Goal: Task Accomplishment & Management: Complete application form

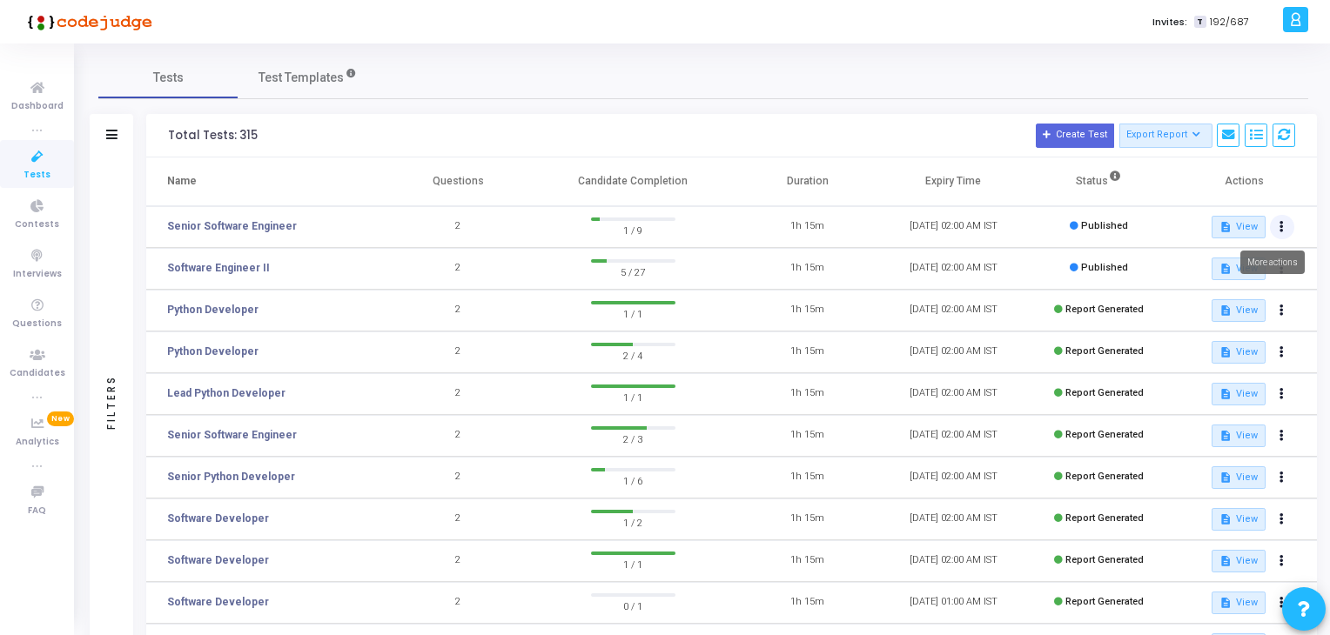
click at [1279, 226] on icon at bounding box center [1281, 227] width 4 height 9
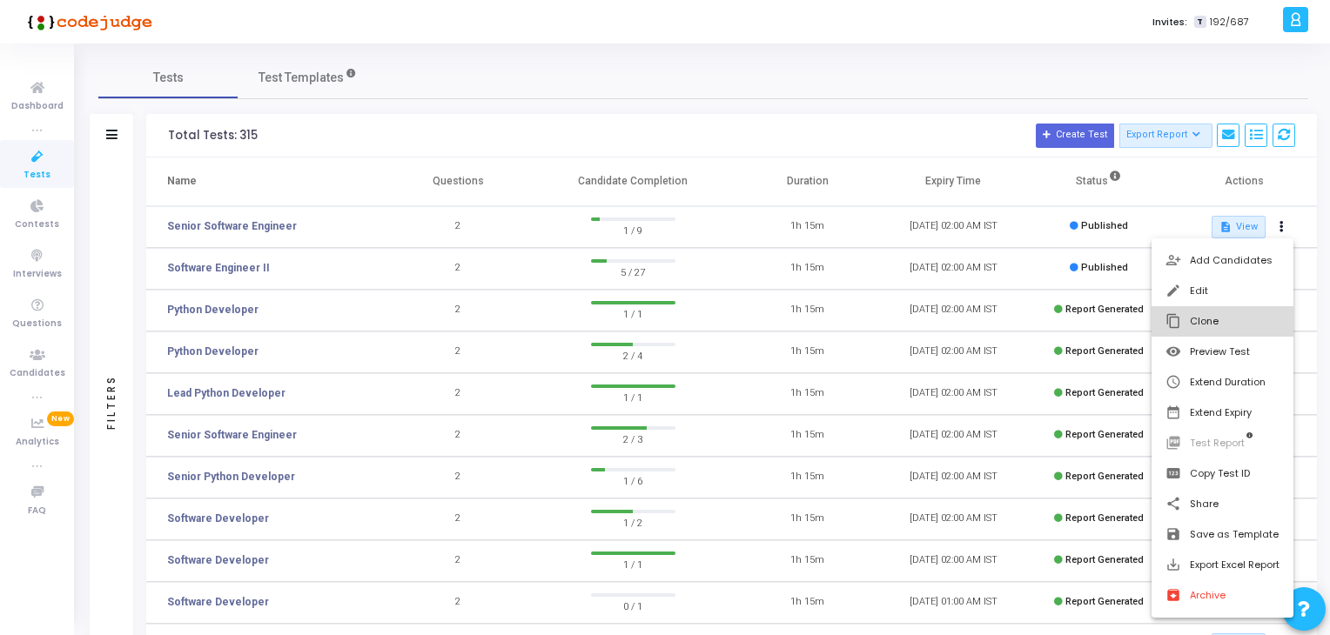
click at [1213, 318] on button "content_copy Clone" at bounding box center [1222, 321] width 142 height 30
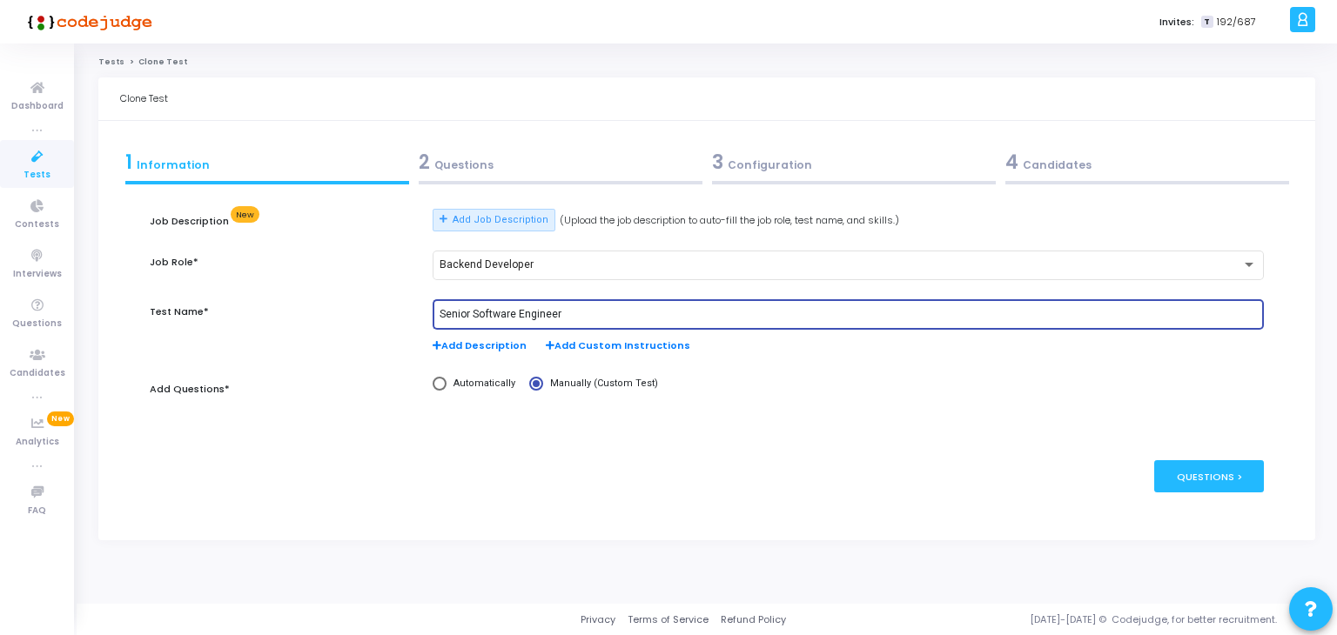
drag, startPoint x: 470, startPoint y: 314, endPoint x: 416, endPoint y: 321, distance: 54.4
click at [416, 321] on div "Test Name* Senior Software Engineer Add Description Add Custom Instructions" at bounding box center [707, 335] width 1132 height 72
click at [443, 311] on input "Software Engineer" at bounding box center [847, 315] width 817 height 12
type input "Software Engineer"
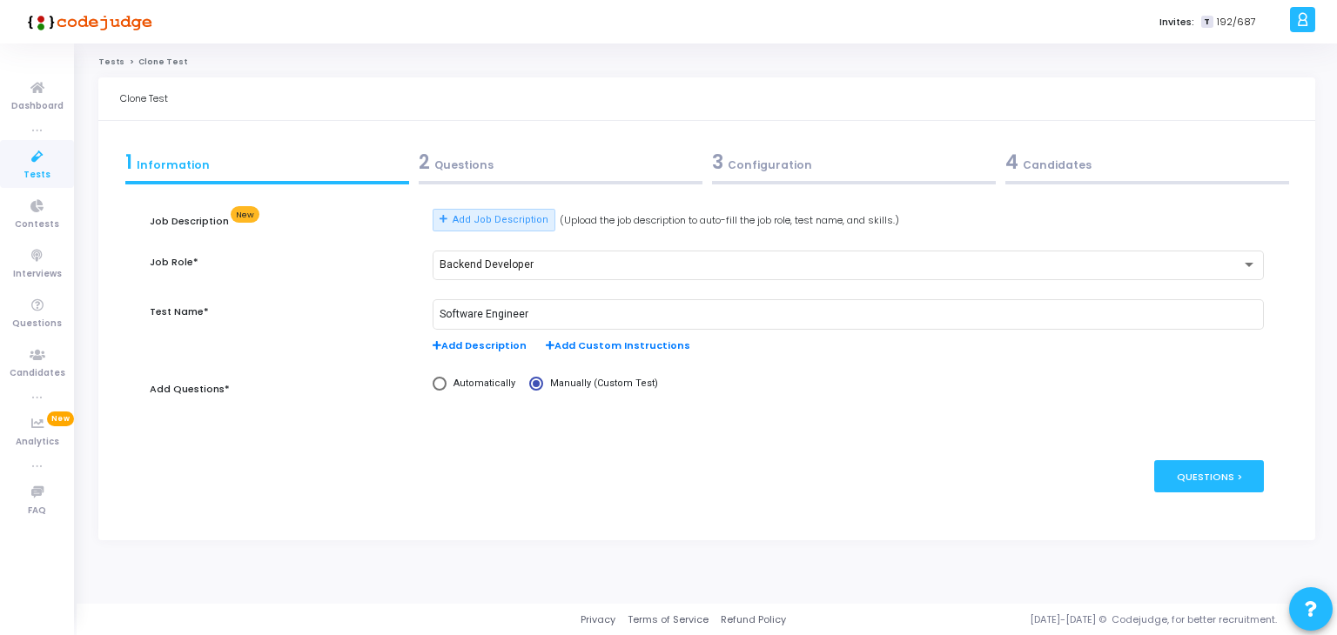
click at [1071, 164] on div "4 Candidates" at bounding box center [1147, 162] width 284 height 29
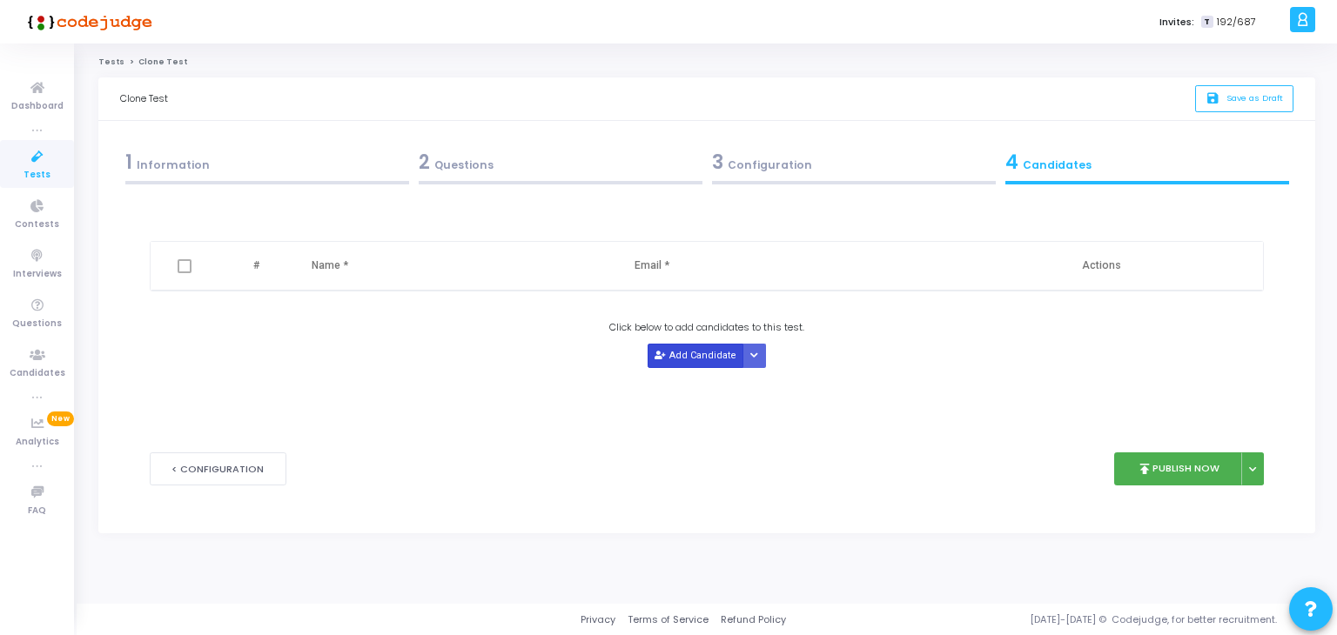
click at [682, 357] on button "Add Candidate" at bounding box center [695, 355] width 96 height 23
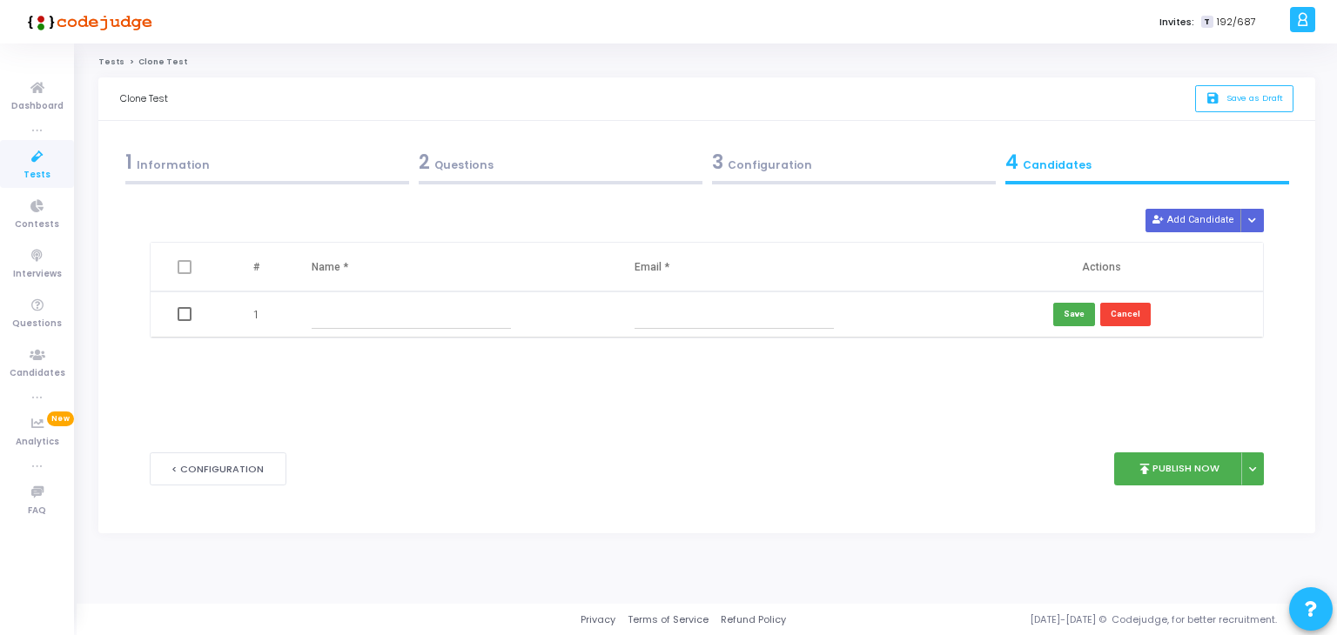
click at [505, 316] on input "text" at bounding box center [411, 314] width 199 height 29
click at [414, 325] on input "text" at bounding box center [411, 314] width 199 height 29
click at [689, 318] on input "text" at bounding box center [733, 314] width 199 height 29
paste input "[EMAIL_ADDRESS][DOMAIN_NAME]"
type input "[EMAIL_ADDRESS][DOMAIN_NAME]"
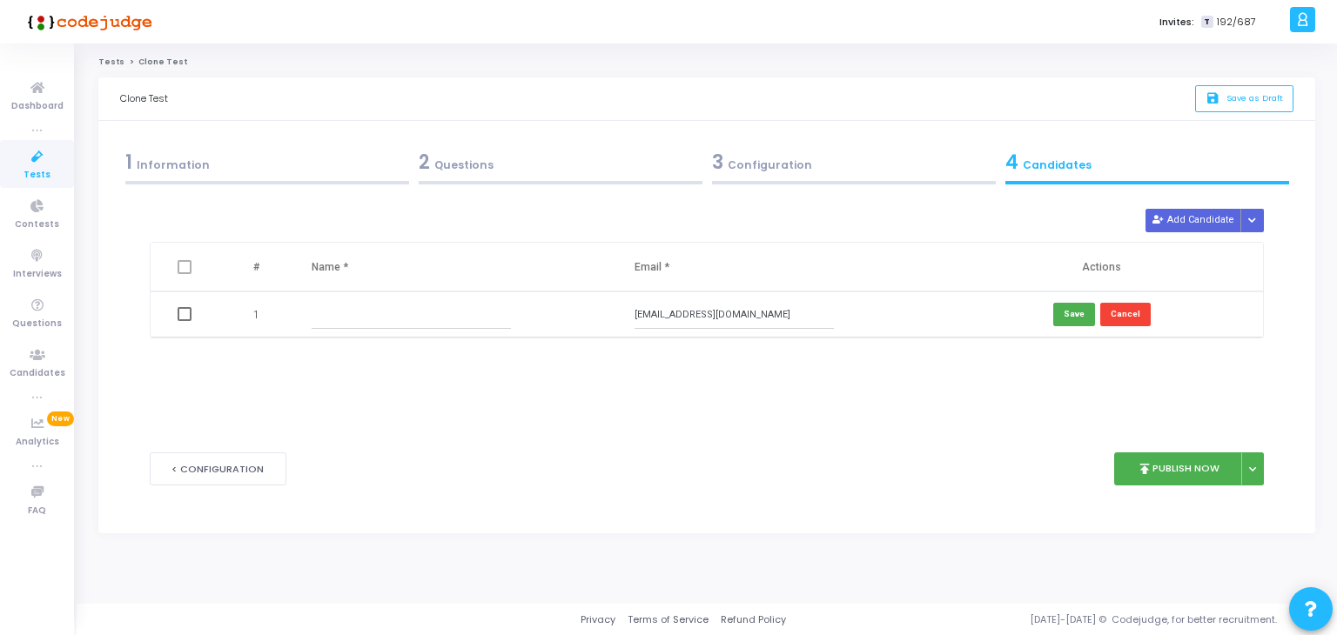
click at [476, 316] on input "text" at bounding box center [411, 314] width 199 height 29
type input "Pooja"
click at [1080, 321] on button "Save" at bounding box center [1074, 314] width 42 height 23
click at [1206, 225] on button "Add Candidate" at bounding box center [1193, 220] width 96 height 23
click at [477, 361] on input "text" at bounding box center [411, 360] width 199 height 29
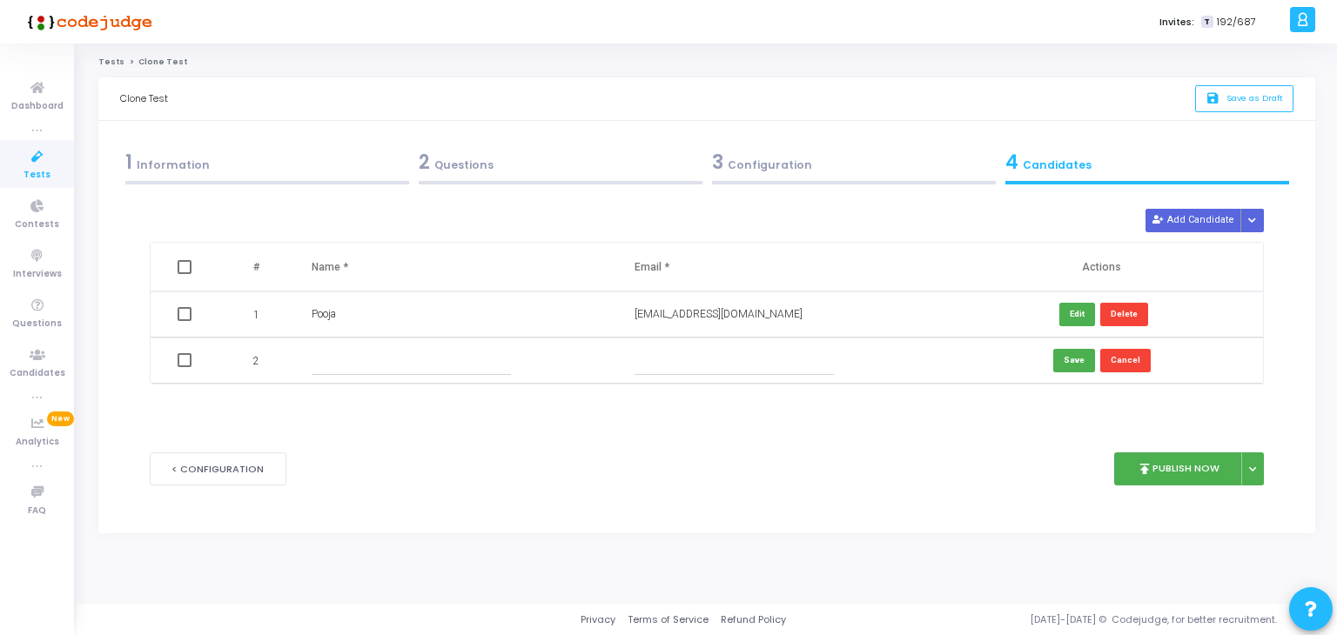
click at [707, 351] on input "text" at bounding box center [733, 360] width 199 height 29
paste input "uchakule@gmail.com"
drag, startPoint x: 707, startPoint y: 351, endPoint x: 487, endPoint y: 365, distance: 219.8
click at [578, 365] on tr "2 uchakule@gmail.com Save Cancel" at bounding box center [707, 361] width 1113 height 46
type input "uchakule@gmail.com"
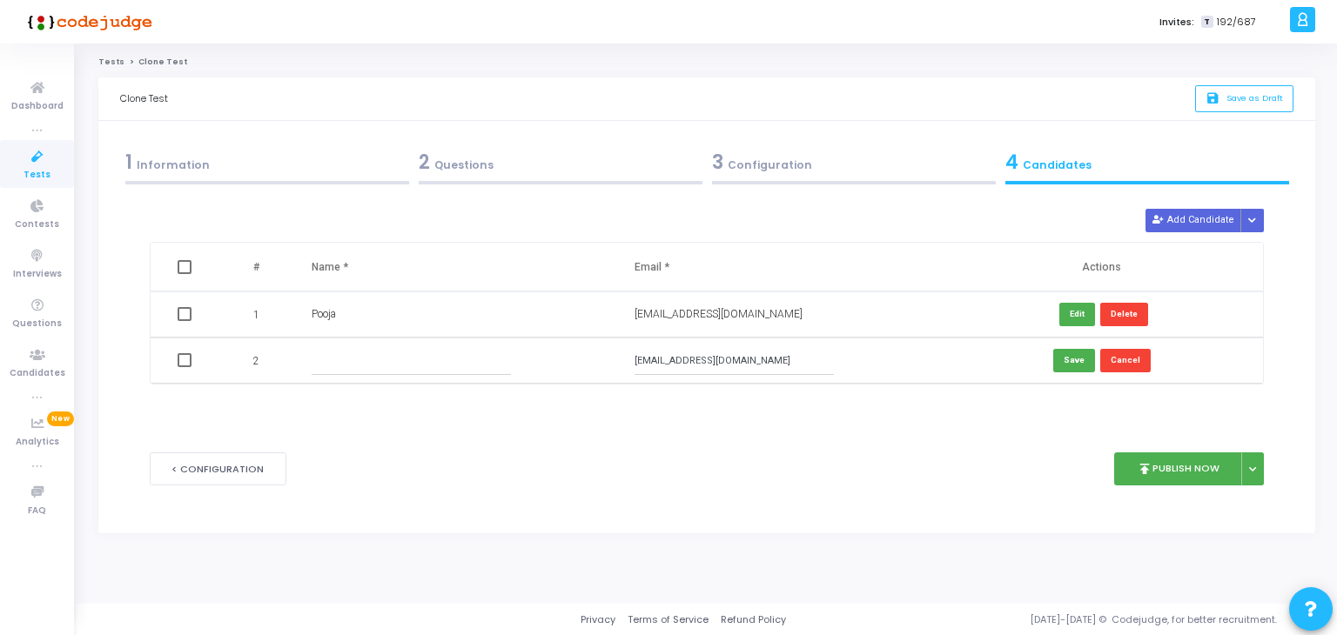
click at [463, 365] on input "text" at bounding box center [411, 360] width 199 height 29
type input "Uchakule"
click at [1079, 366] on button "Save" at bounding box center [1074, 360] width 42 height 23
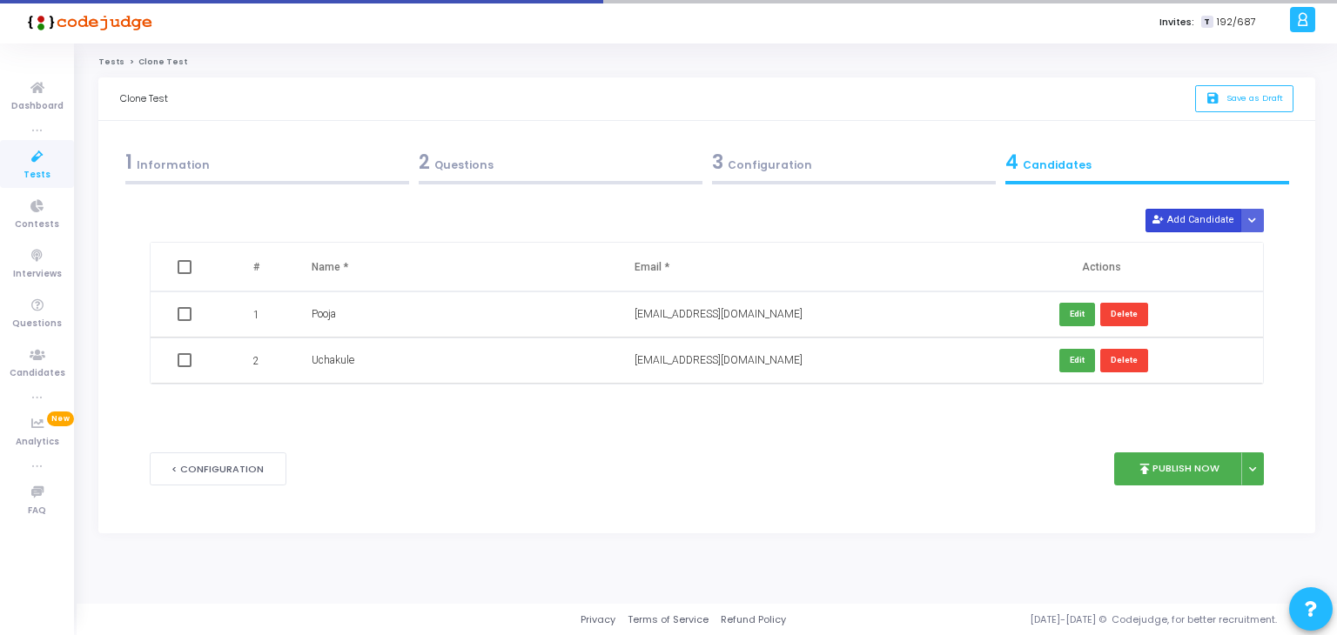
click at [1190, 217] on button "Add Candidate" at bounding box center [1193, 220] width 96 height 23
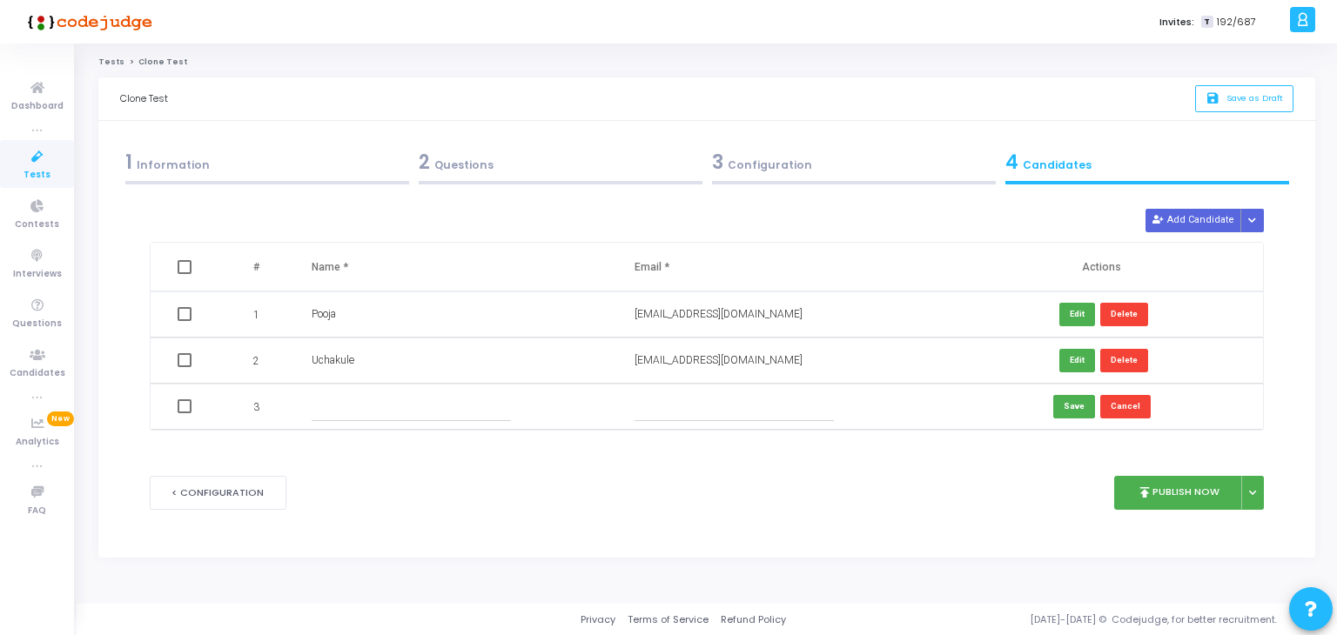
click at [369, 405] on input "text" at bounding box center [411, 406] width 199 height 29
click at [440, 419] on input "text" at bounding box center [411, 406] width 199 height 29
click at [734, 410] on input "text" at bounding box center [733, 406] width 199 height 29
paste input "naveenkumarbatta22@gmail.com"
type input "naveenkumarbatta22@gmail.com"
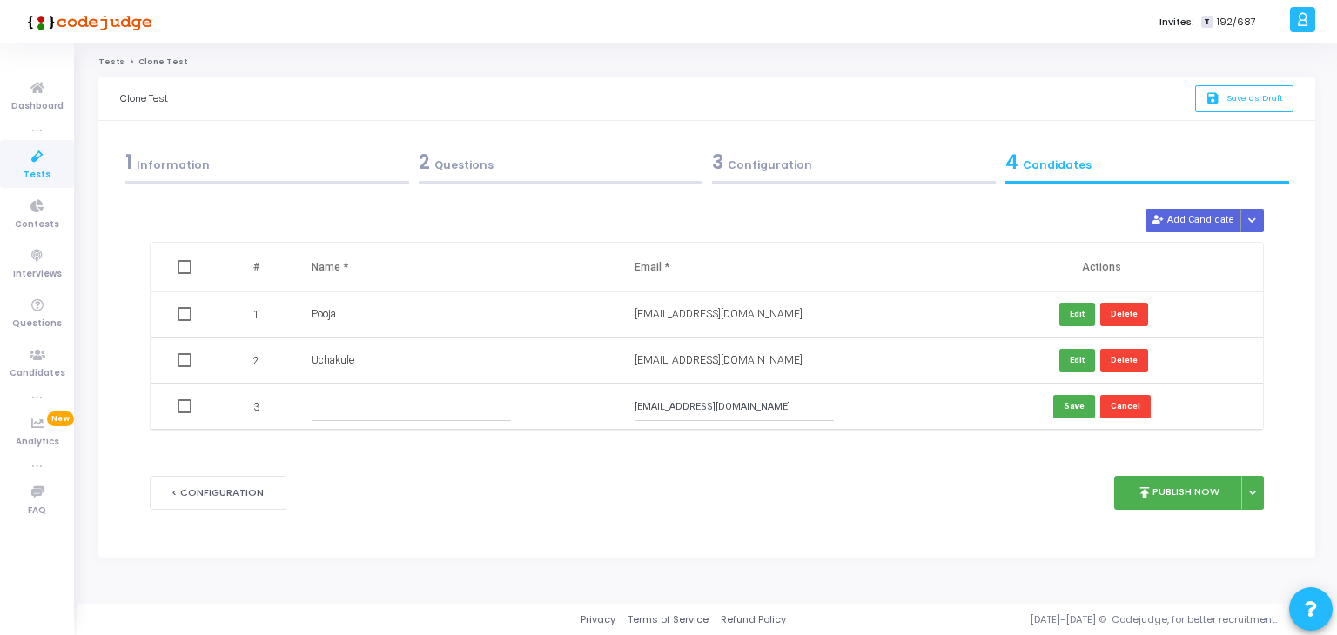
click at [505, 415] on input "text" at bounding box center [411, 406] width 199 height 29
type input "Naveen"
click at [1072, 408] on button "Save" at bounding box center [1074, 406] width 42 height 23
click at [1194, 217] on button "Add Candidate" at bounding box center [1193, 220] width 96 height 23
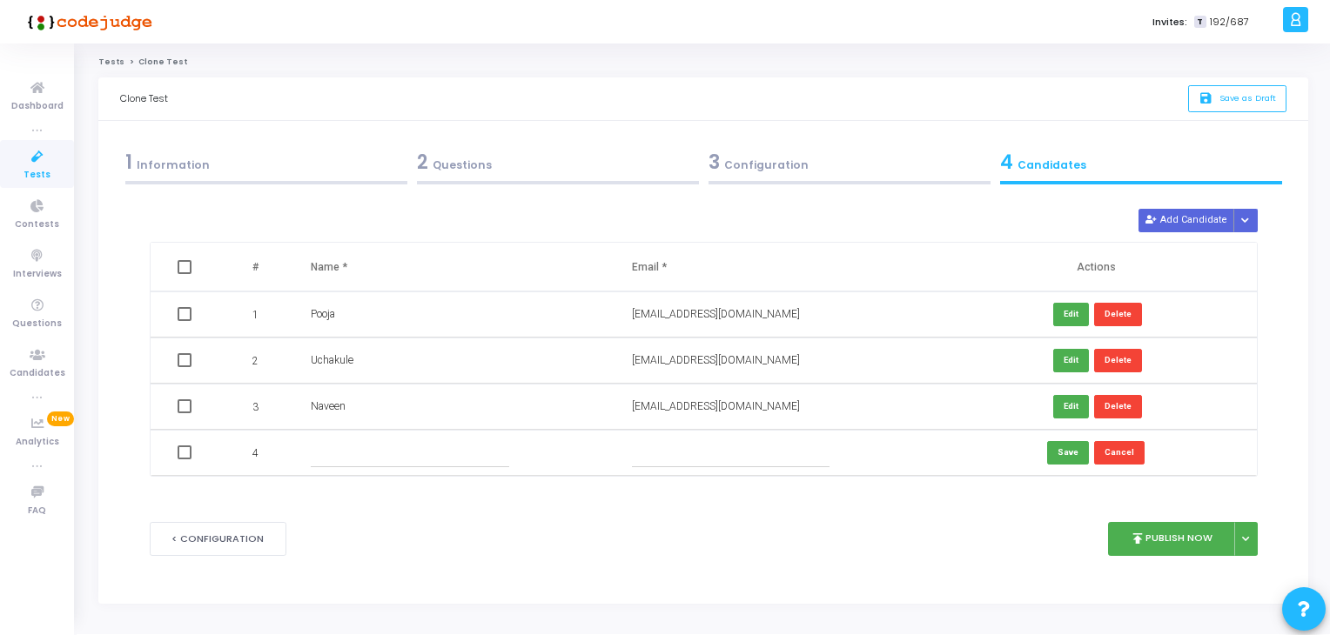
click at [465, 460] on input "text" at bounding box center [410, 453] width 198 height 29
paste input "Zarif"
type input "Zarif"
click at [663, 460] on input "text" at bounding box center [731, 453] width 198 height 29
click at [319, 453] on input "Zarif" at bounding box center [410, 453] width 198 height 29
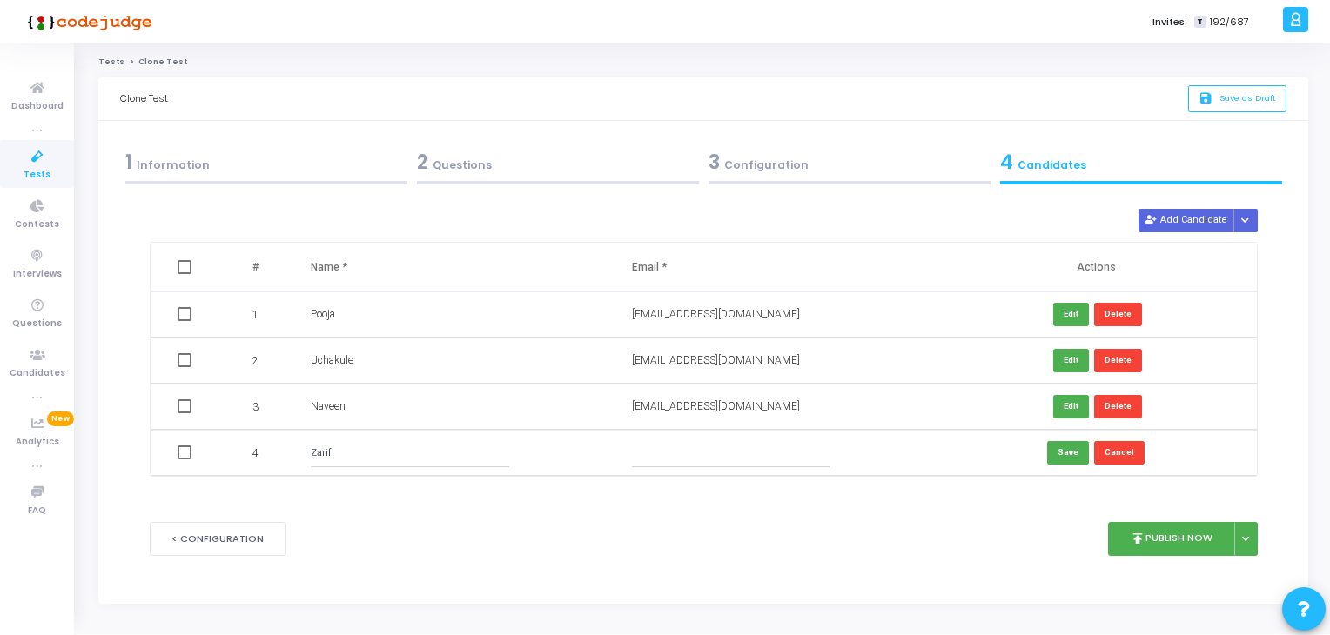
click at [319, 453] on input "Zarif" at bounding box center [410, 453] width 198 height 29
click at [725, 456] on input "text" at bounding box center [731, 453] width 198 height 29
paste input "zarif.huq.career@gmail.com"
type input "zarif.huq.career@gmail.com"
click at [1067, 447] on button "Save" at bounding box center [1068, 452] width 42 height 23
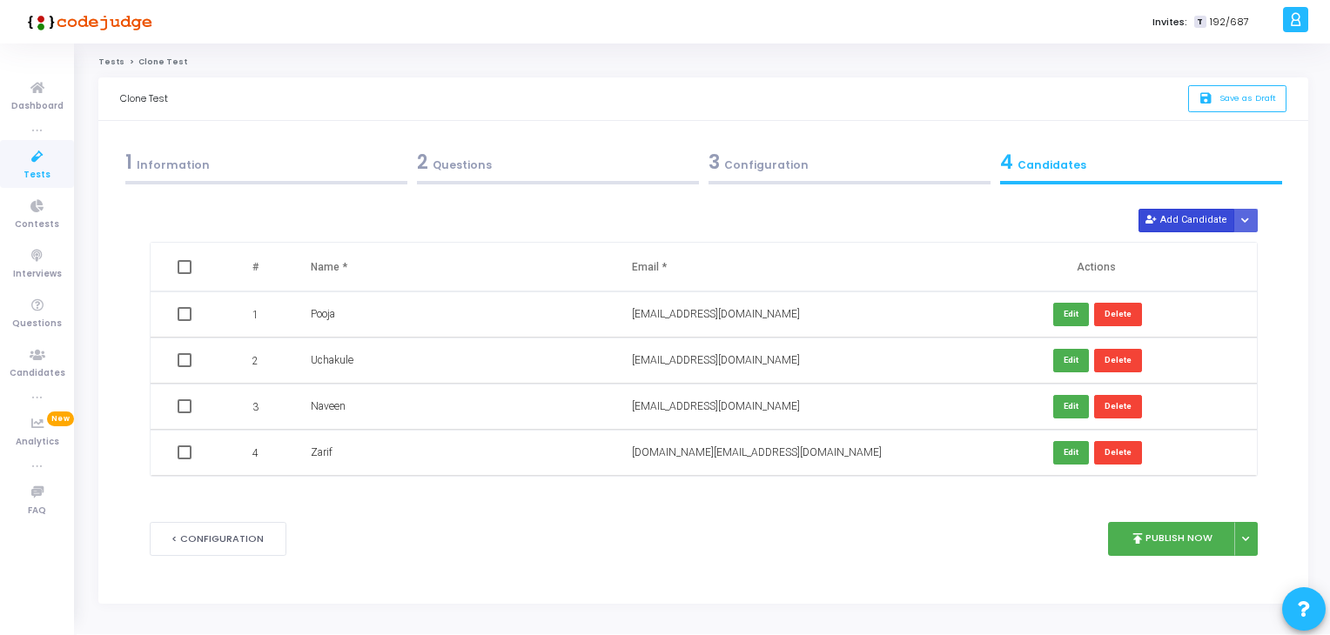
click at [1203, 212] on button "Add Candidate" at bounding box center [1186, 220] width 96 height 23
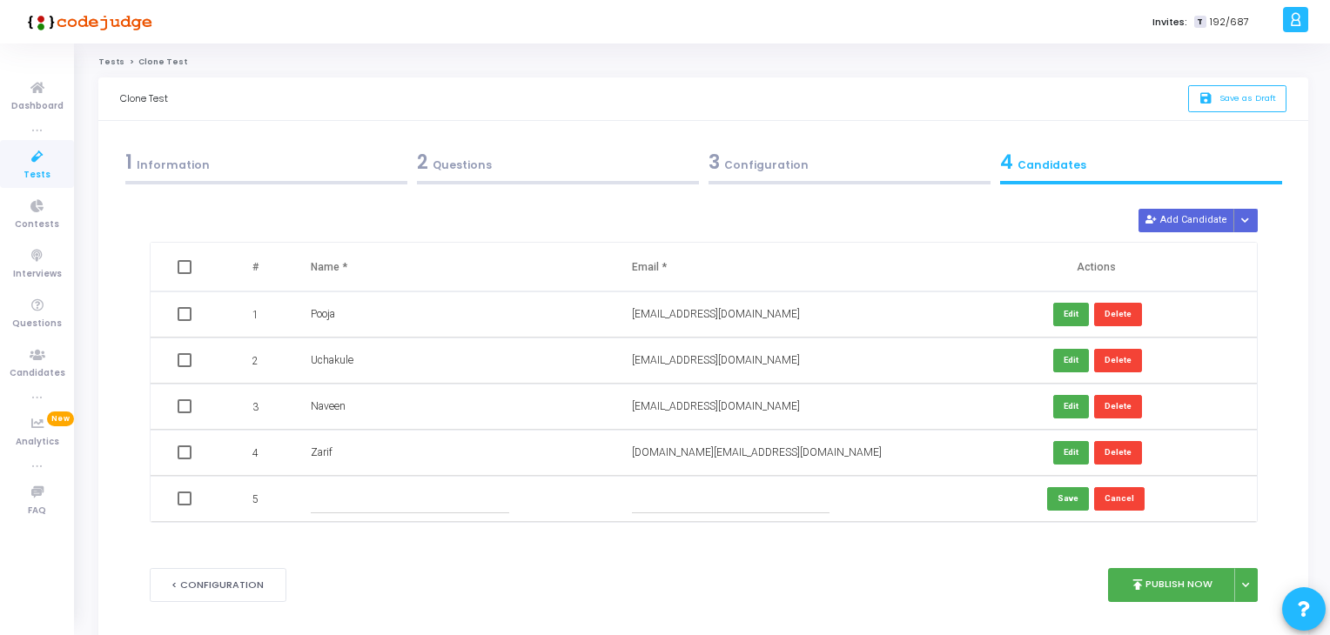
click at [341, 495] on input "text" at bounding box center [410, 499] width 198 height 29
paste input "Mozammal Hossain"
type input "Mozammal Hossain"
click at [748, 495] on input "text" at bounding box center [731, 499] width 198 height 29
paste input "mozammalhossain@live.com"
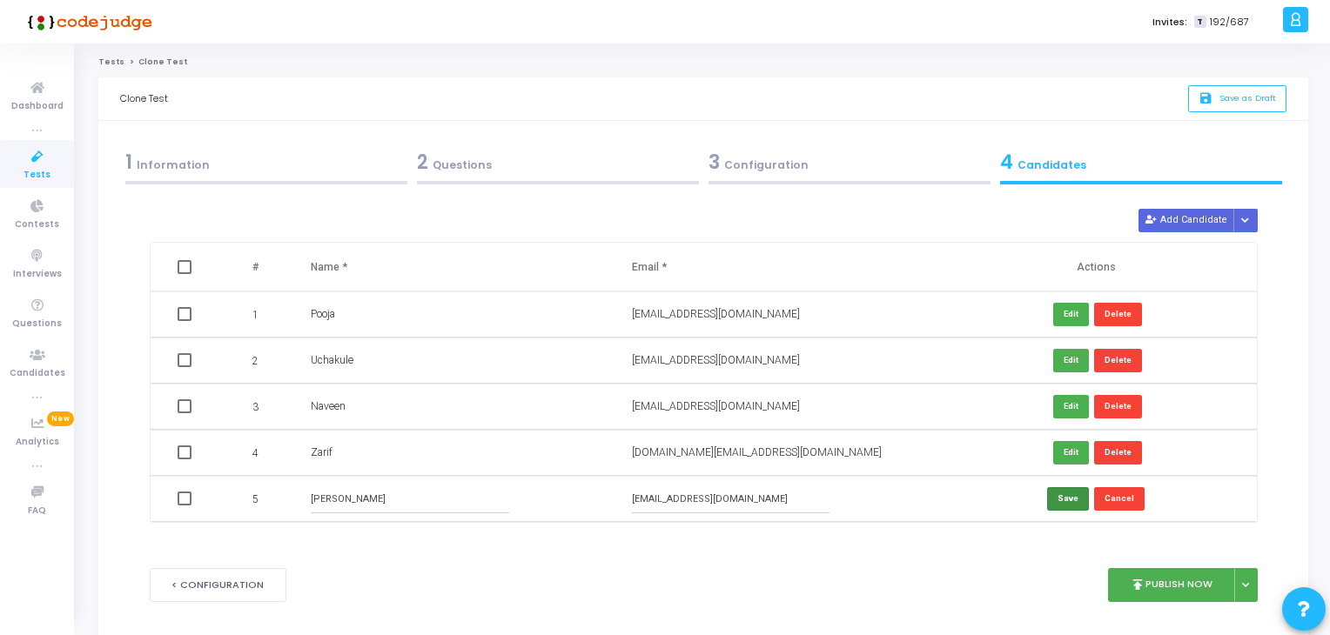
type input "mozammalhossain@live.com"
click at [1058, 502] on button "Save" at bounding box center [1068, 498] width 42 height 23
click at [1194, 220] on button "Add Candidate" at bounding box center [1186, 220] width 96 height 23
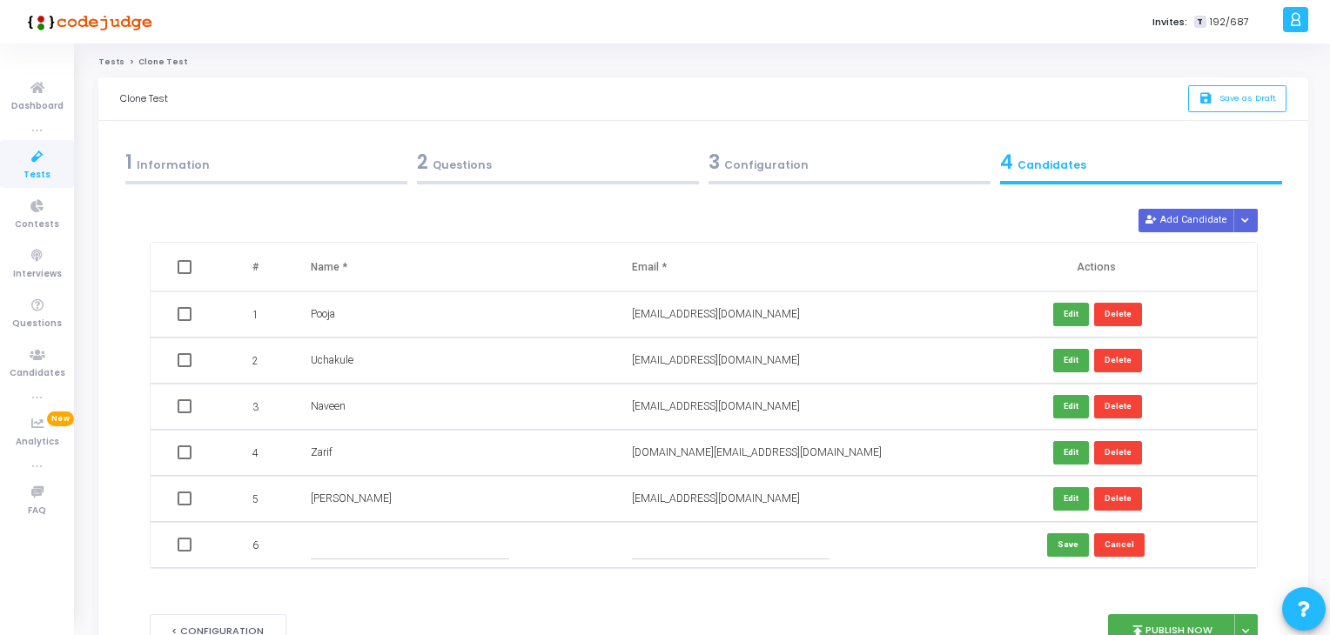
click at [360, 539] on input "text" at bounding box center [410, 545] width 198 height 29
paste input "Abinash Biswal"
type input "Abinash Biswal"
click at [701, 554] on input "text" at bounding box center [731, 545] width 198 height 29
paste input "abinash.forjob@gmail.com"
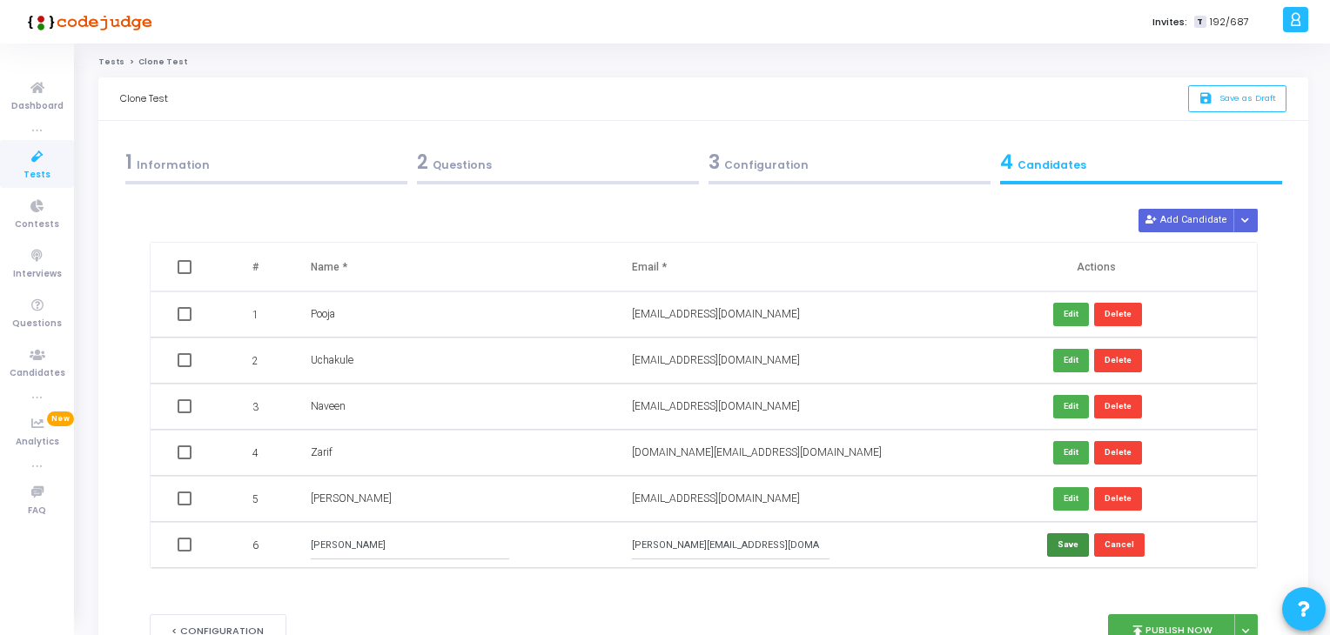
type input "abinash.forjob@gmail.com"
click at [1068, 544] on button "Save" at bounding box center [1068, 544] width 42 height 23
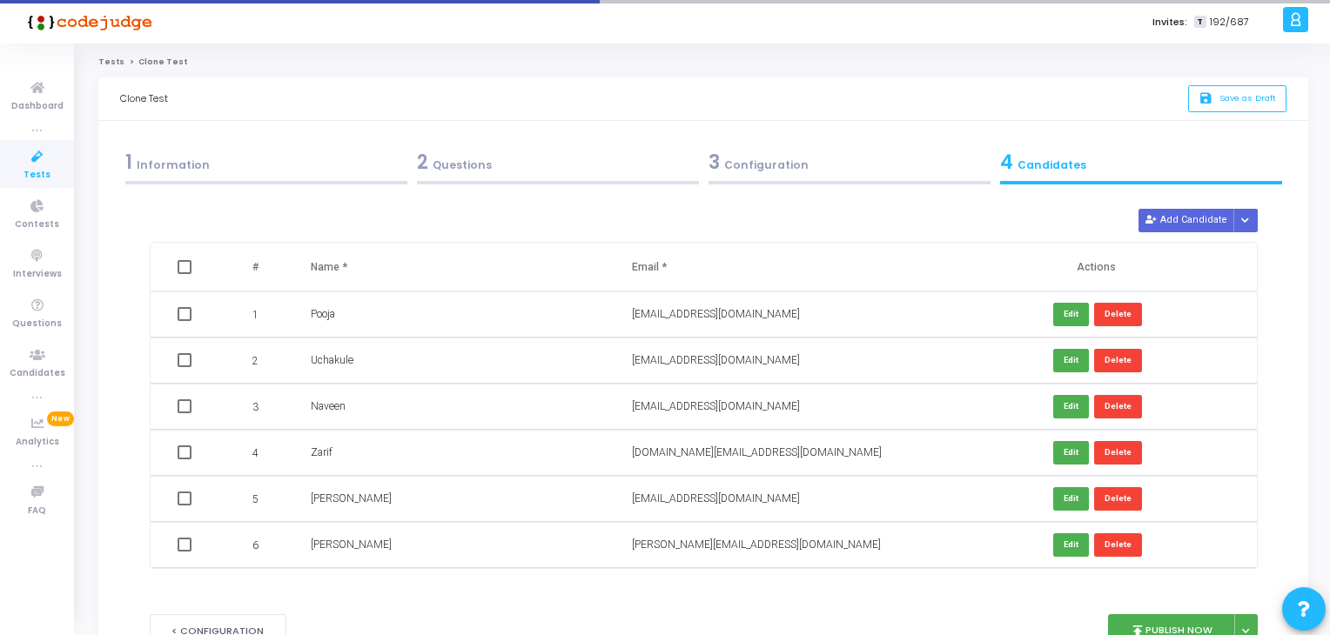
scroll to position [87, 0]
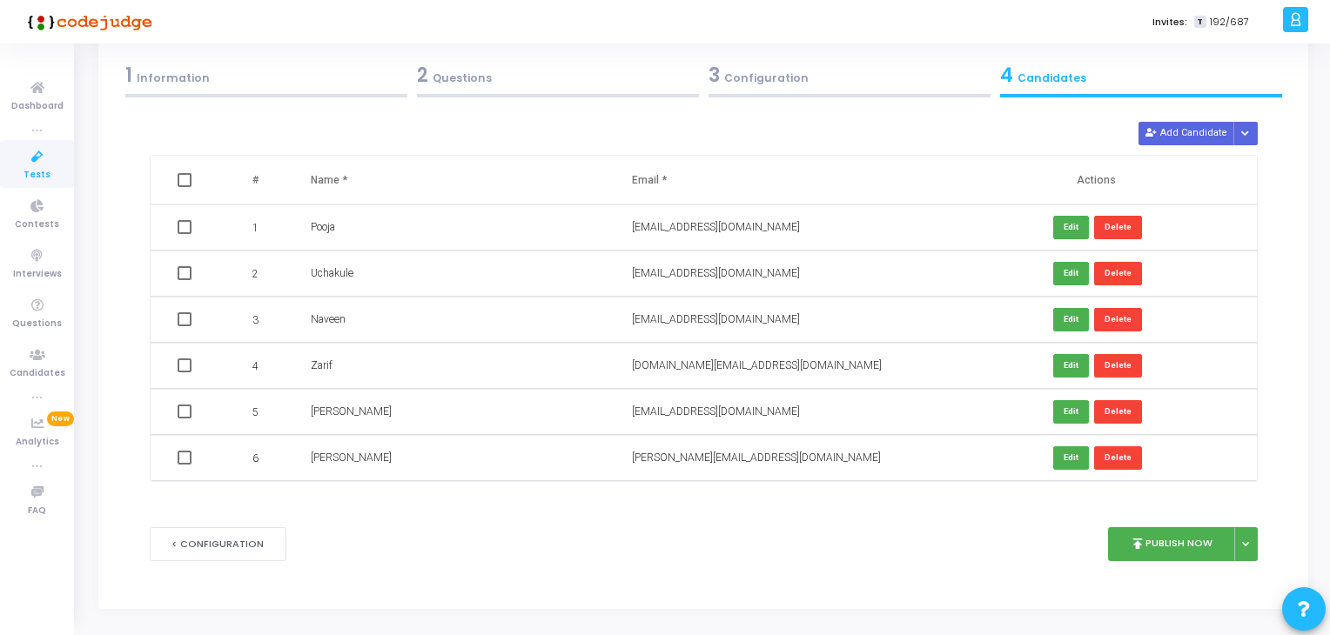
click at [806, 86] on div "3 Configuration" at bounding box center [849, 75] width 282 height 29
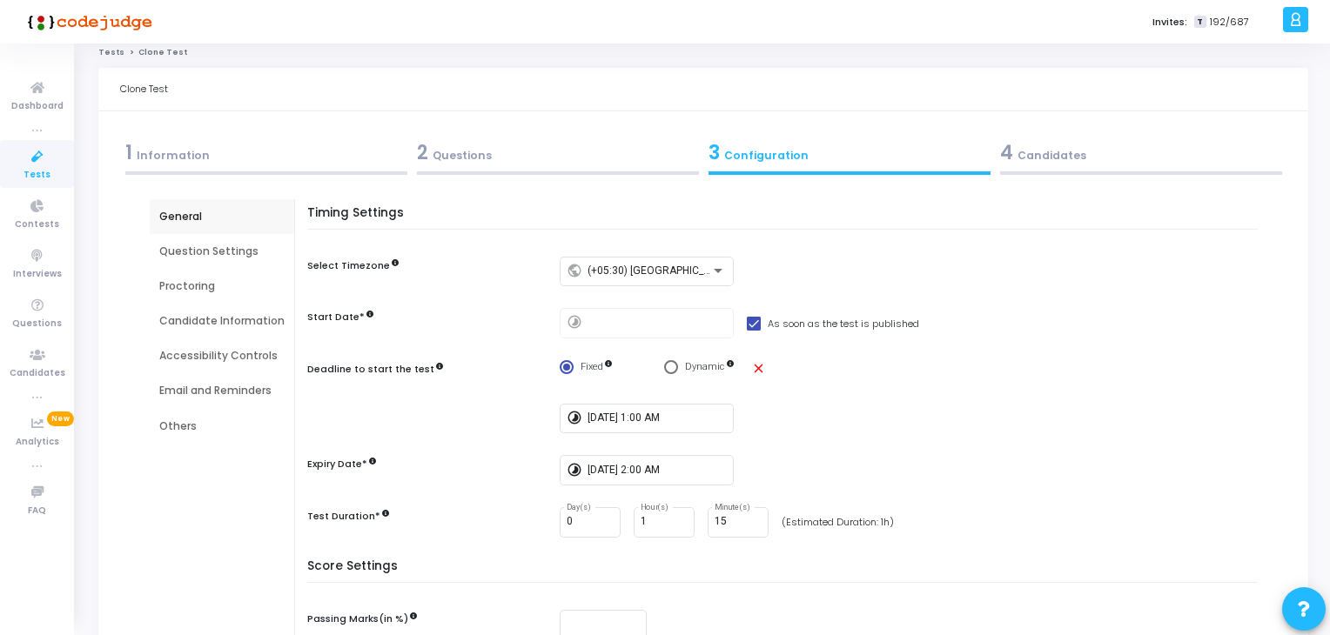
scroll to position [0, 0]
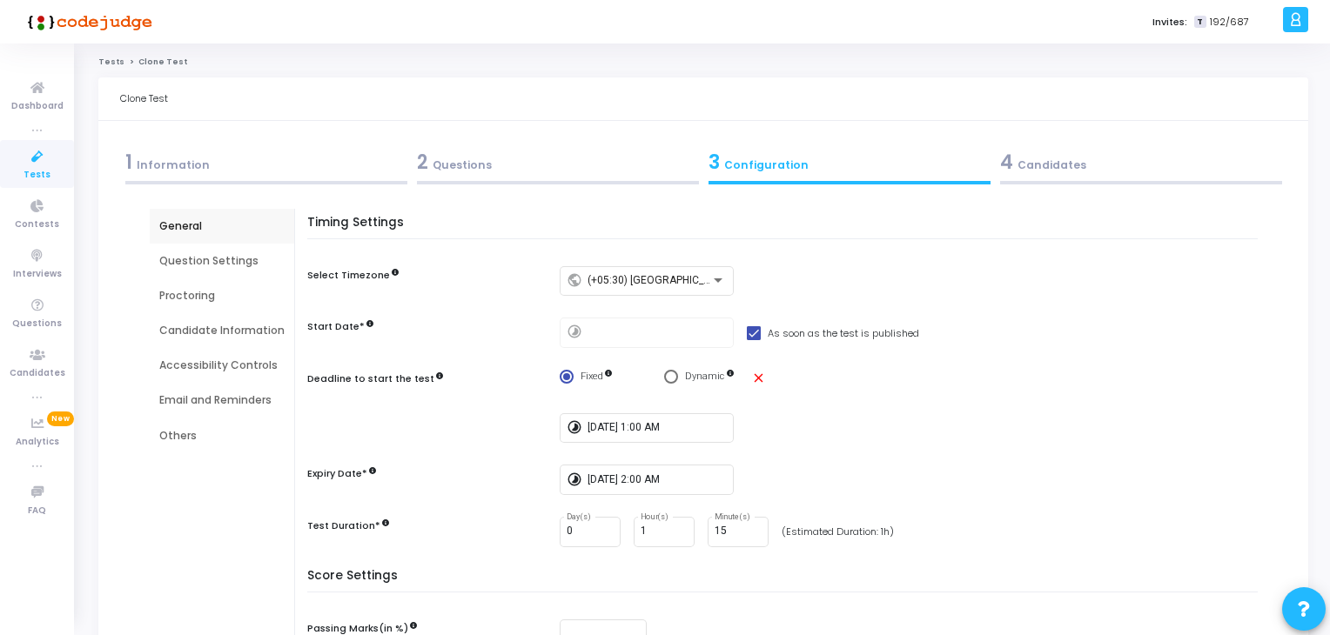
click at [199, 273] on div "Question Settings" at bounding box center [222, 261] width 144 height 35
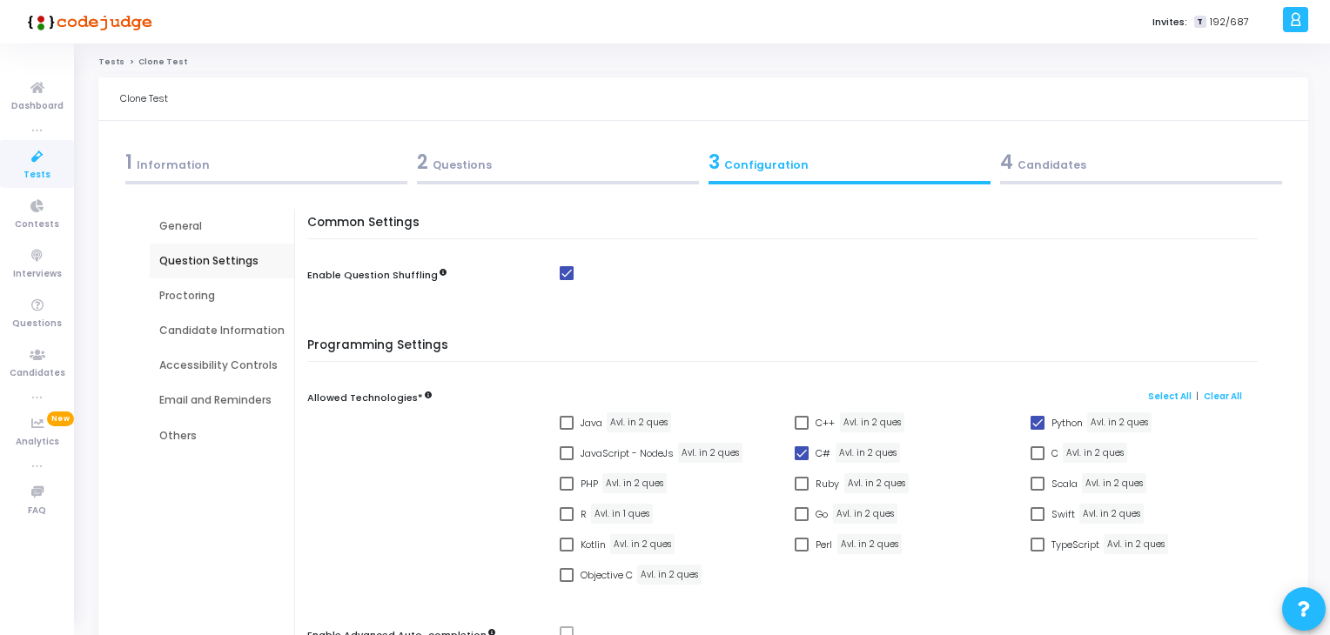
click at [1166, 160] on div "4 Candidates" at bounding box center [1141, 162] width 282 height 29
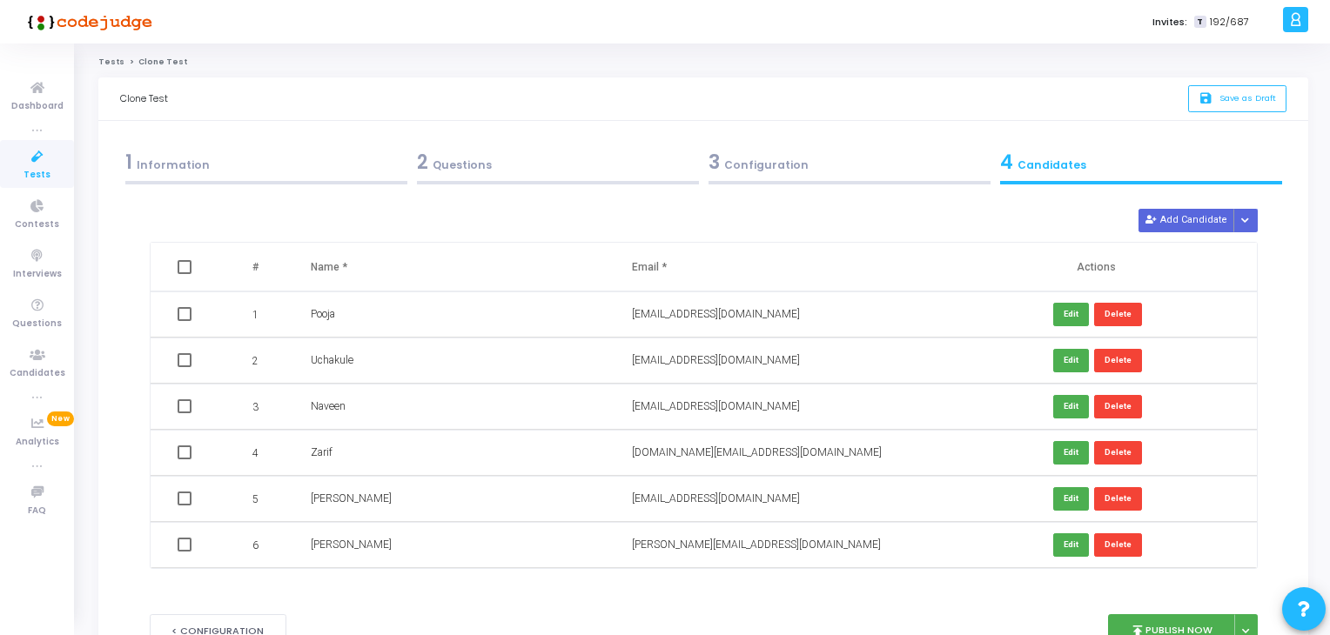
click at [877, 157] on div "3 Configuration" at bounding box center [849, 162] width 282 height 29
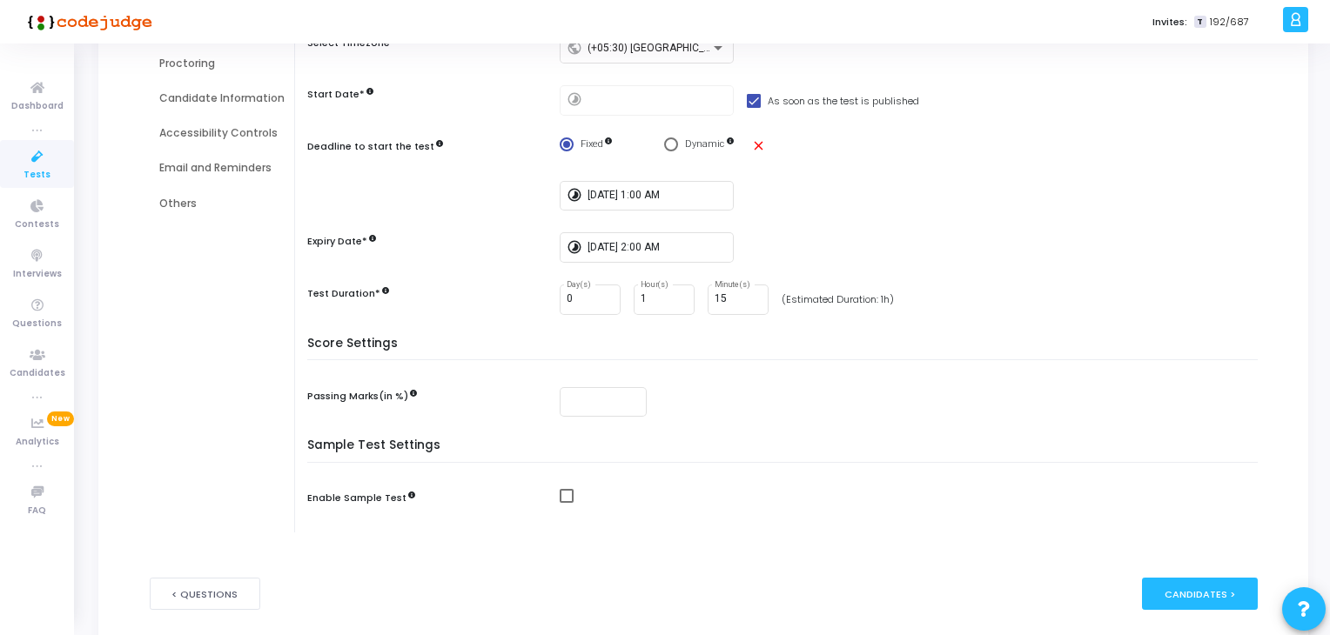
scroll to position [315, 0]
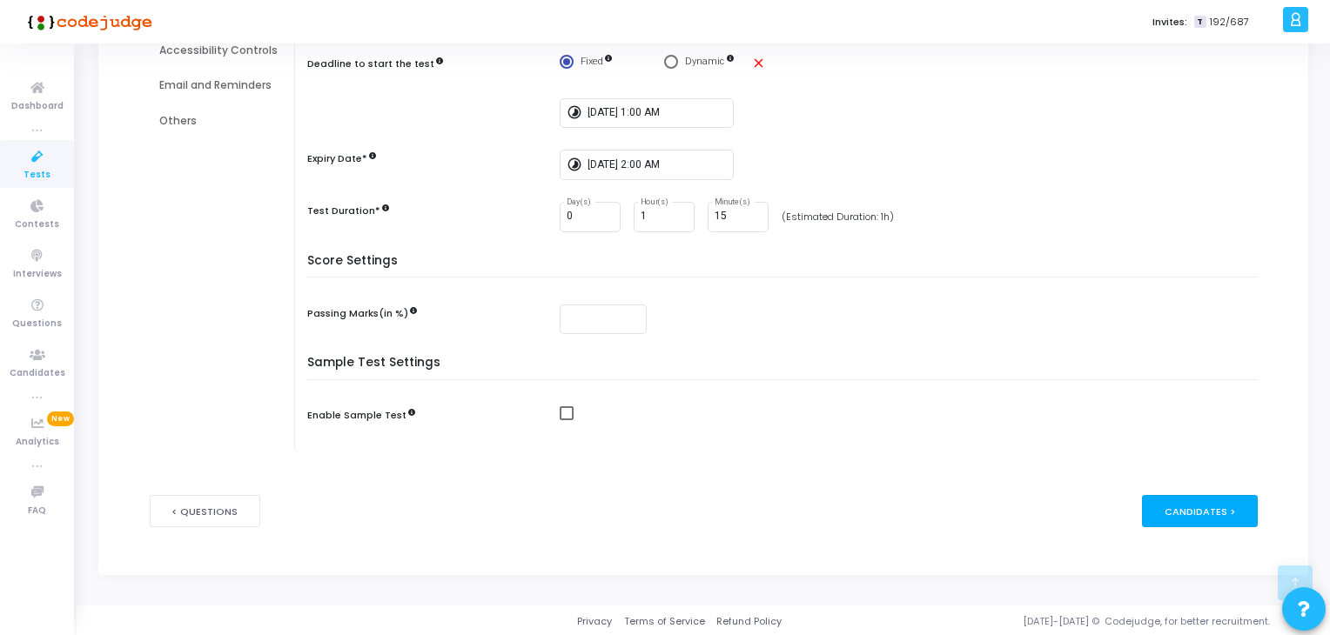
click at [1190, 503] on div "Candidates >" at bounding box center [1200, 511] width 116 height 32
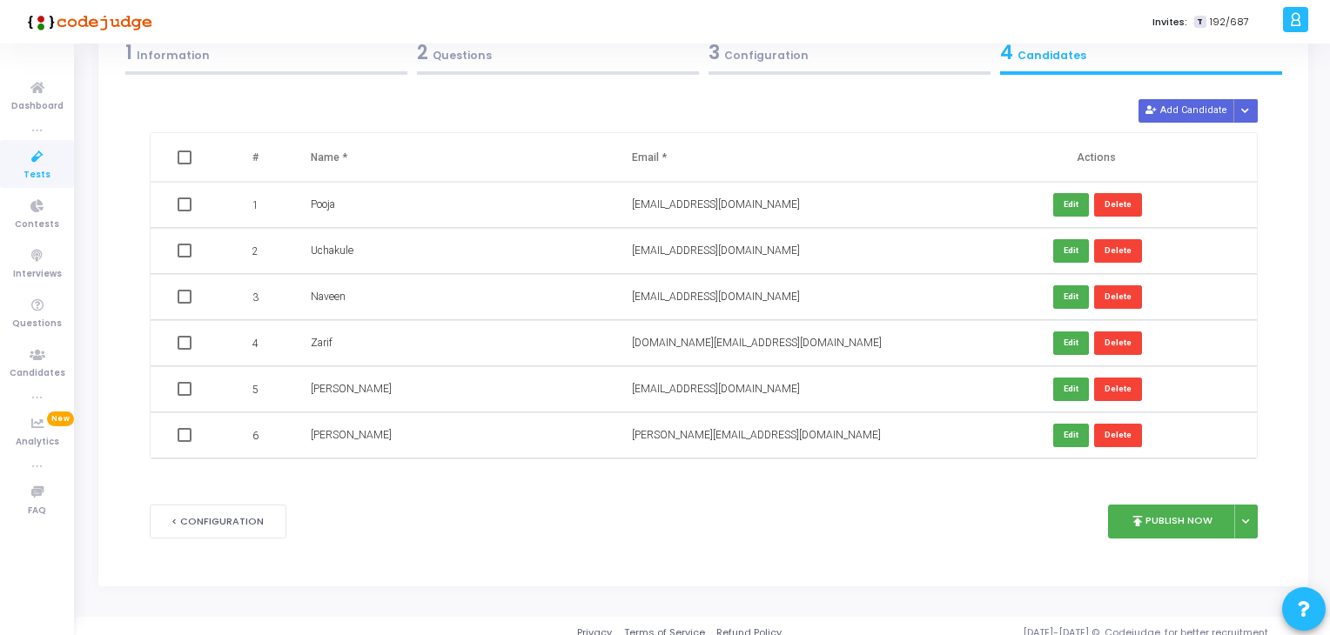
scroll to position [122, 0]
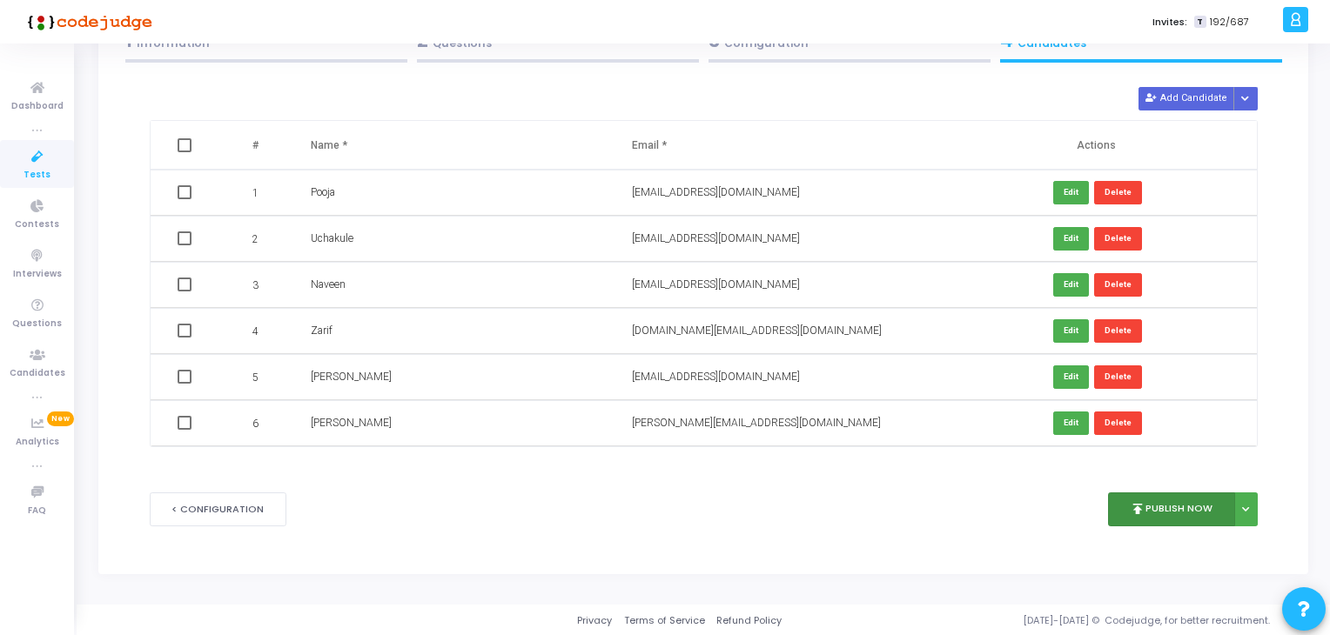
click at [1197, 498] on button "publish Publish Now" at bounding box center [1172, 510] width 128 height 34
